Goal: Navigation & Orientation: Find specific page/section

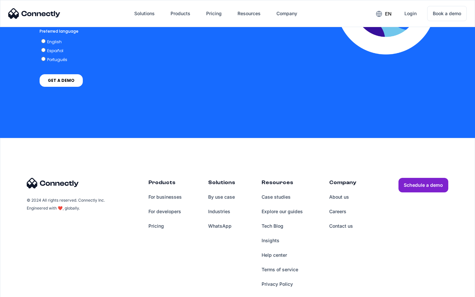
scroll to position [1454, 0]
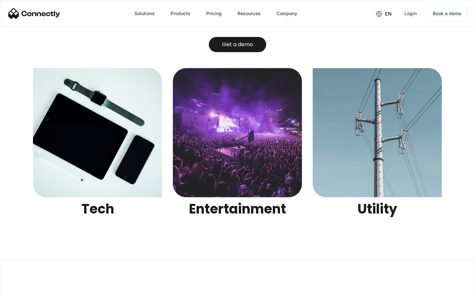
scroll to position [2079, 0]
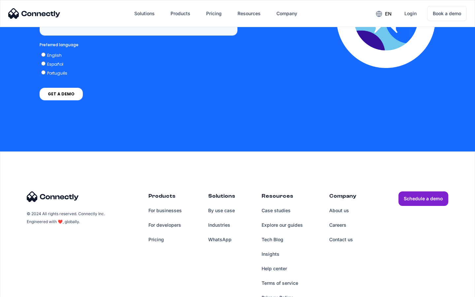
scroll to position [1678, 0]
